Goal: Task Accomplishment & Management: Manage account settings

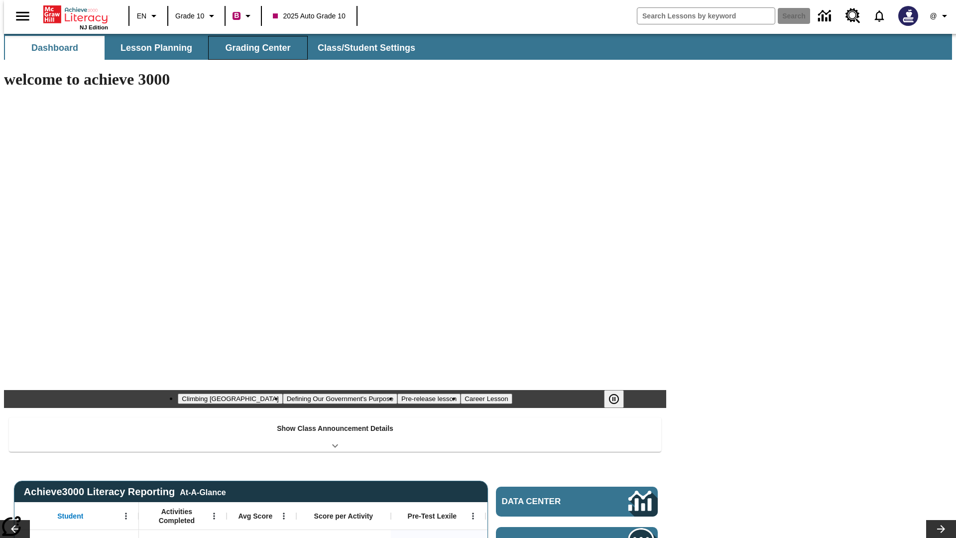
click at [254, 48] on button "Grading Center" at bounding box center [258, 48] width 100 height 24
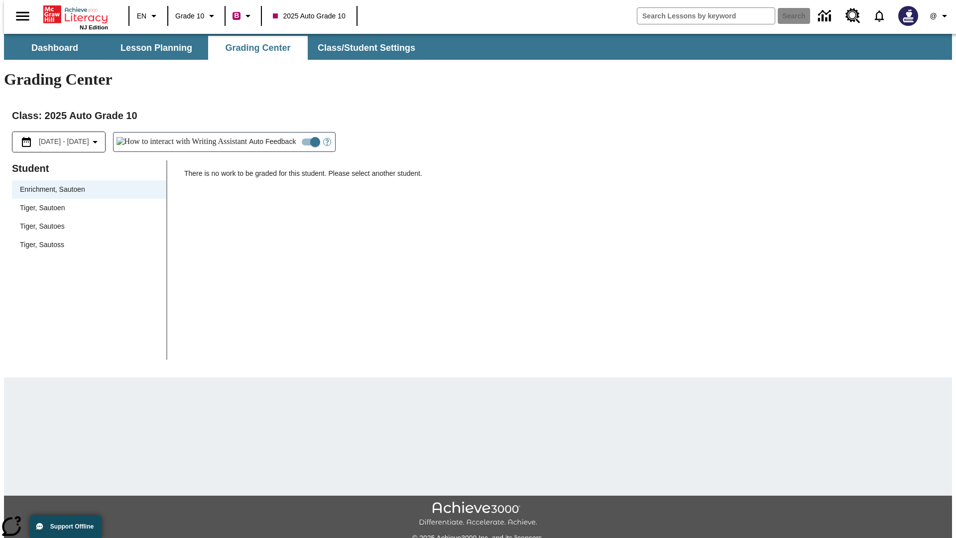
click at [86, 203] on span "Tiger, Sautoen" at bounding box center [89, 208] width 138 height 10
click at [326, 139] on icon "Open Help for Writing Assistant" at bounding box center [327, 141] width 3 height 5
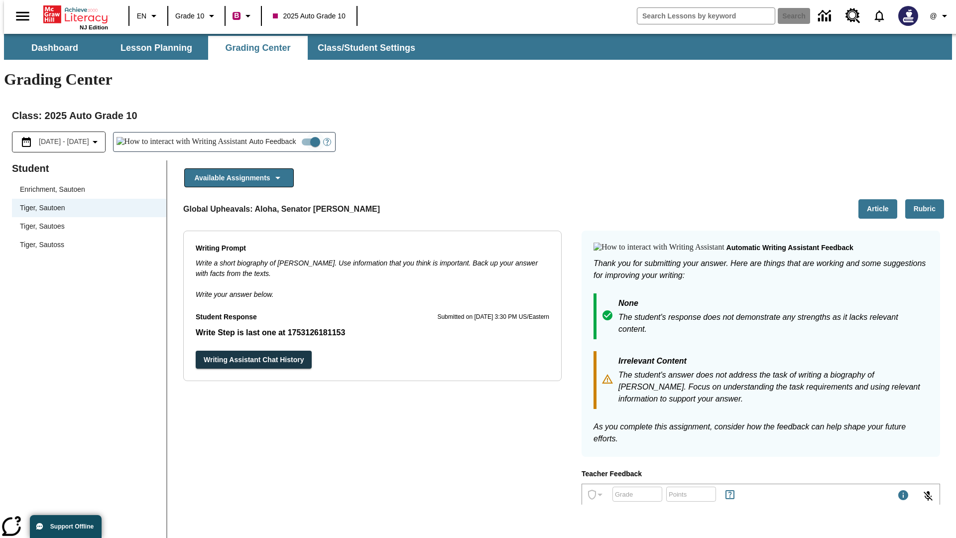
click at [287, 132] on input "Auto Feedback" at bounding box center [315, 141] width 57 height 19
checkbox input "false"
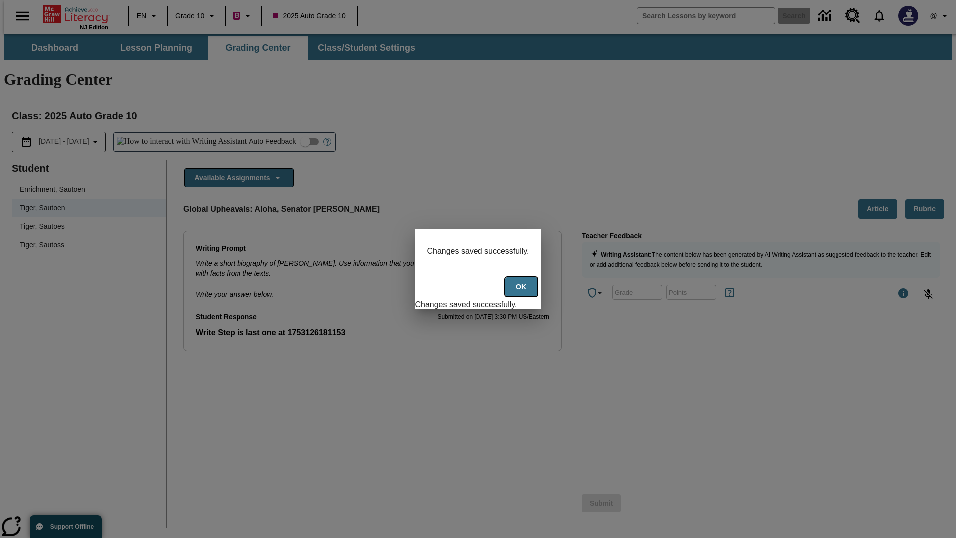
click at [522, 292] on button "Ok" at bounding box center [522, 286] width 32 height 19
